Goal: Task Accomplishment & Management: Use online tool/utility

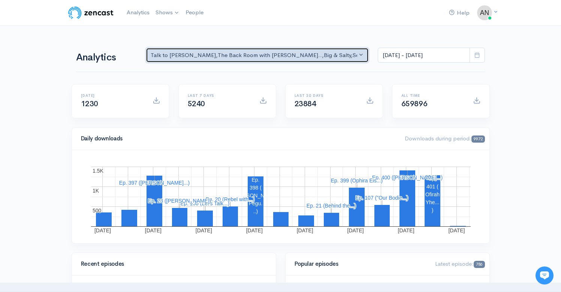
click at [205, 55] on div "Talk to [PERSON_NAME] , The Back Room with [PERSON_NAME].. , Big & Salty , Seri…" at bounding box center [254, 55] width 207 height 9
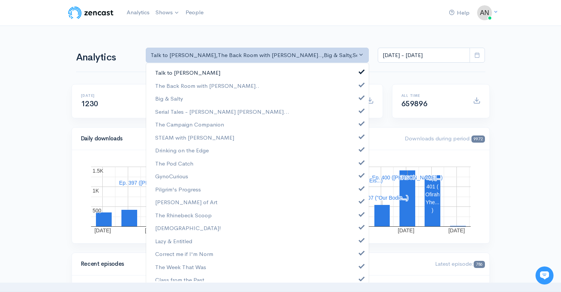
click at [360, 71] on span at bounding box center [361, 71] width 3 height 6
select select "10316"
click at [360, 97] on span at bounding box center [361, 97] width 3 height 6
click at [357, 116] on link "Serial Tales - [PERSON_NAME] [PERSON_NAME]..." at bounding box center [257, 111] width 223 height 13
click at [357, 127] on link "The Campaign Companion" at bounding box center [257, 124] width 223 height 13
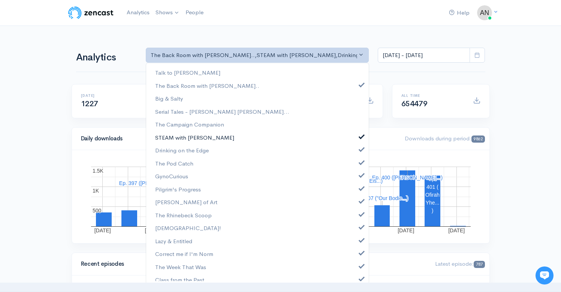
click at [357, 140] on link "STEAM with [PERSON_NAME]" at bounding box center [257, 137] width 223 height 13
click at [360, 150] on span at bounding box center [361, 149] width 3 height 6
click at [360, 162] on span at bounding box center [361, 162] width 3 height 6
click at [360, 175] on span at bounding box center [361, 174] width 3 height 6
click at [360, 189] on span at bounding box center [361, 188] width 3 height 6
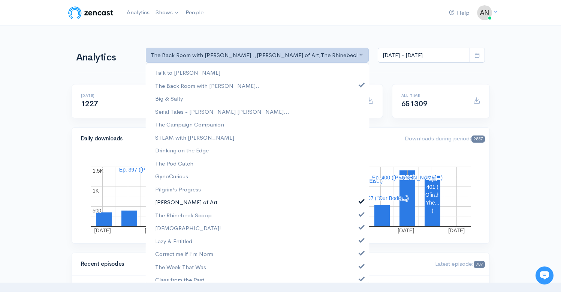
click at [356, 207] on link "[PERSON_NAME] of Art" at bounding box center [257, 201] width 223 height 13
click at [356, 219] on link "The Rhinebeck Scoop" at bounding box center [257, 215] width 223 height 13
click at [360, 227] on span at bounding box center [361, 226] width 3 height 6
click at [360, 240] on span at bounding box center [361, 239] width 3 height 6
click at [360, 251] on span at bounding box center [361, 252] width 3 height 6
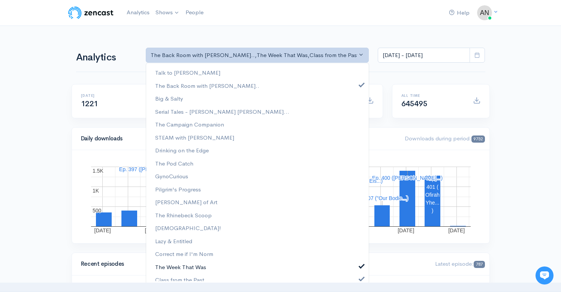
click at [360, 265] on span at bounding box center [361, 265] width 3 height 6
click at [360, 276] on span at bounding box center [361, 278] width 3 height 6
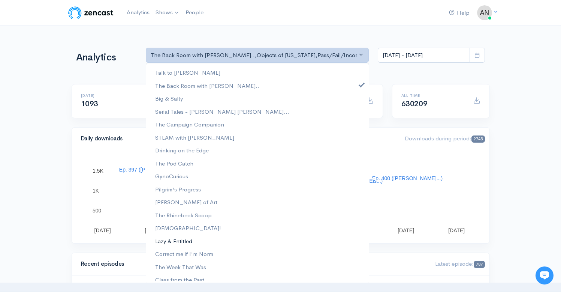
scroll to position [96, 0]
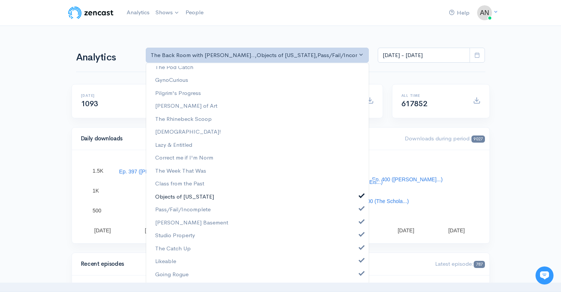
click at [360, 194] on span at bounding box center [361, 195] width 3 height 6
click at [360, 209] on span at bounding box center [361, 208] width 3 height 6
click at [356, 225] on link "[PERSON_NAME] Basement" at bounding box center [257, 222] width 223 height 13
click at [360, 236] on span at bounding box center [361, 234] width 3 height 6
click at [360, 248] on span at bounding box center [361, 247] width 3 height 6
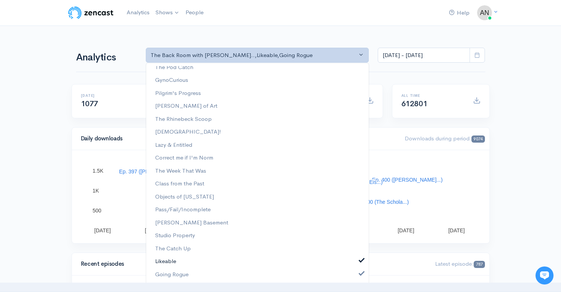
click at [360, 260] on span at bounding box center [361, 260] width 3 height 6
click at [360, 271] on span at bounding box center [361, 273] width 3 height 6
click at [418, 55] on input "[DATE] - [DATE]" at bounding box center [424, 55] width 92 height 15
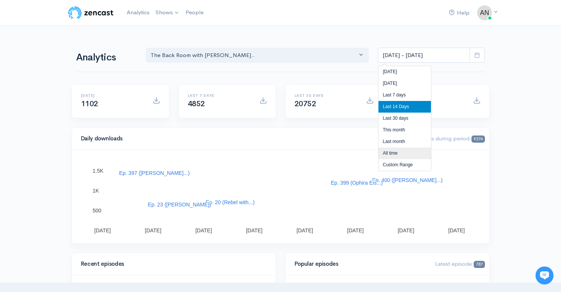
click at [392, 150] on li "All time" at bounding box center [405, 153] width 53 height 12
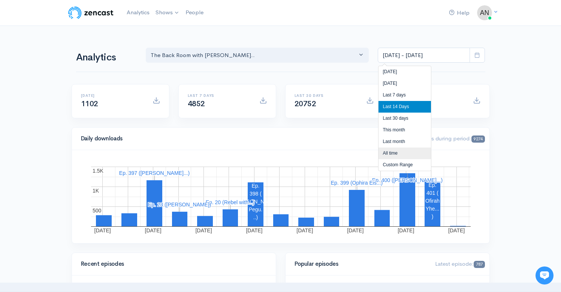
type input "[DATE] - [DATE]"
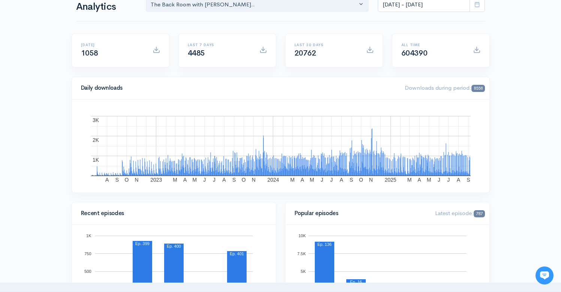
scroll to position [54, 0]
